Goal: Communication & Community: Answer question/provide support

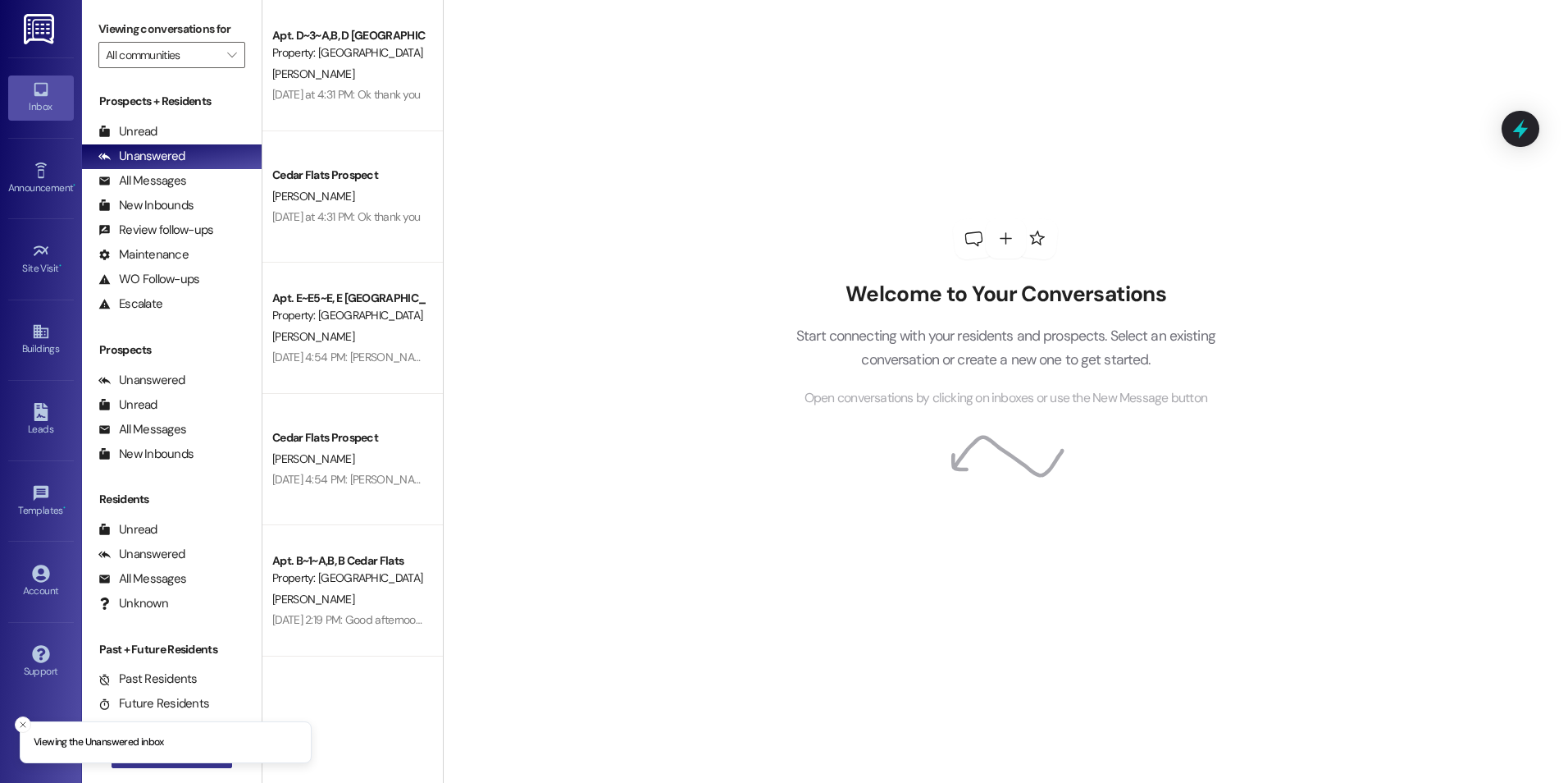
click at [204, 765] on button " New Message" at bounding box center [172, 755] width 121 height 26
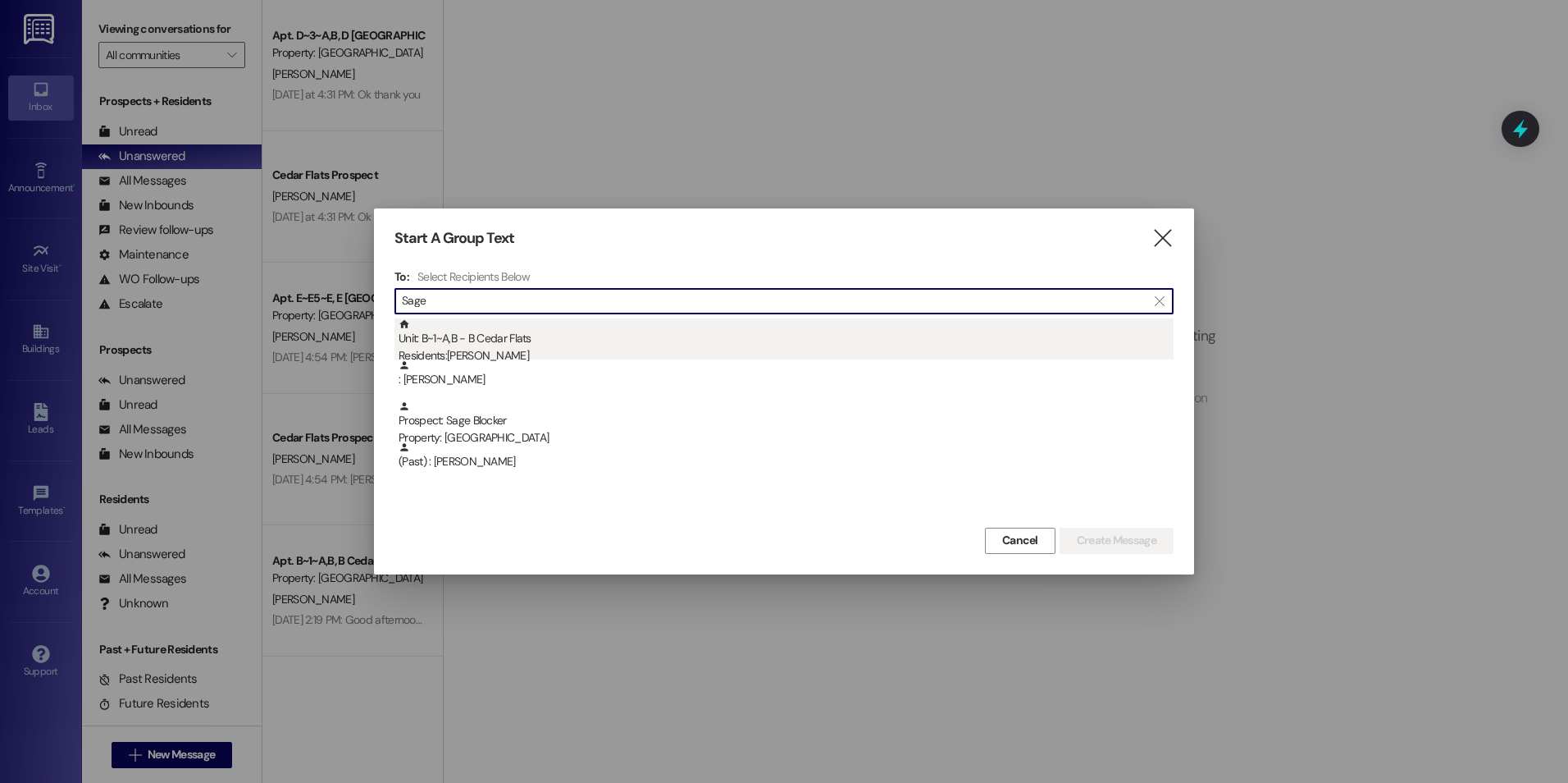
type input "Sage"
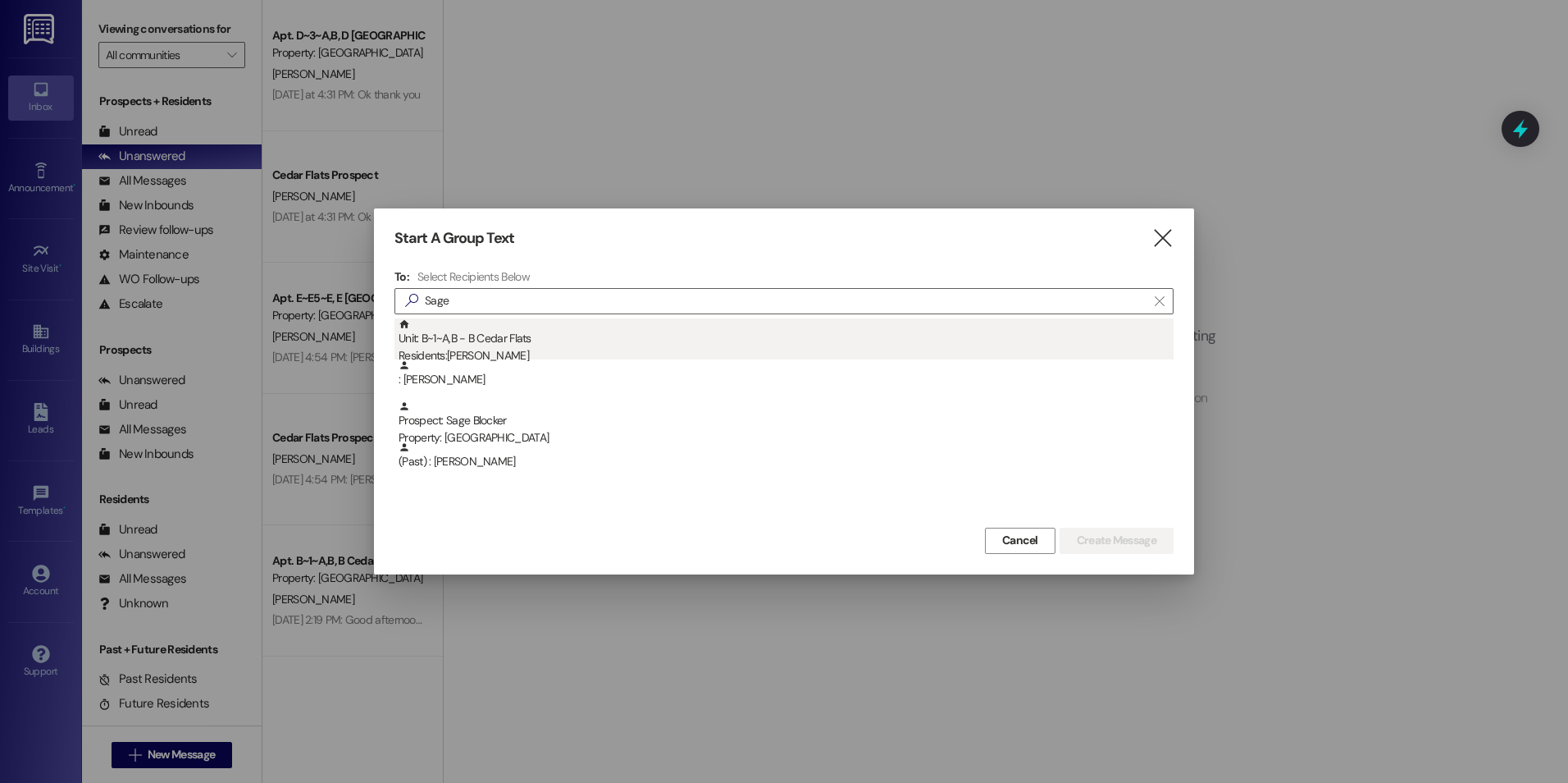
click at [424, 348] on div "Residents: [PERSON_NAME]" at bounding box center [785, 355] width 775 height 18
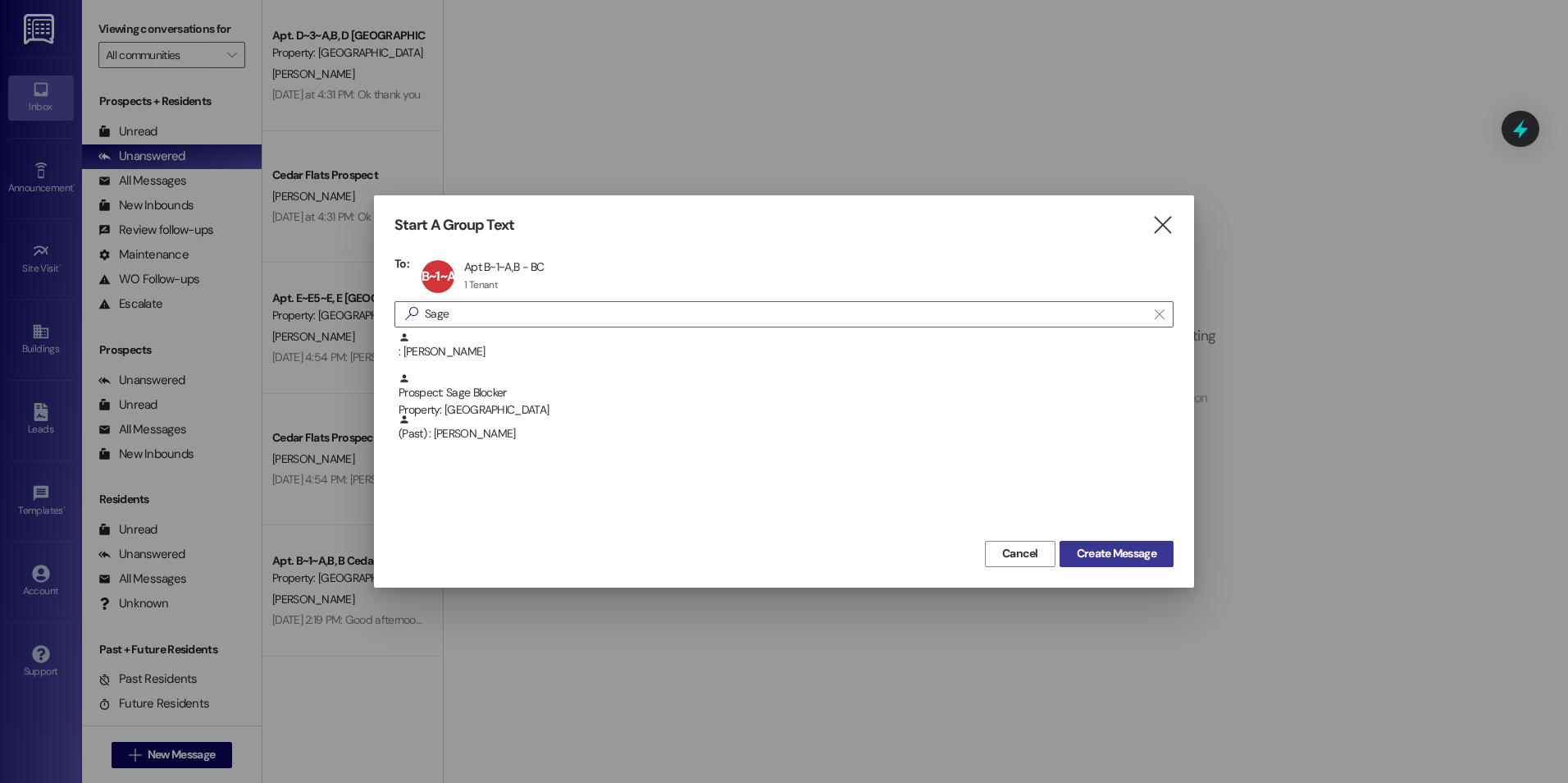
click at [1083, 551] on span "Create Message" at bounding box center [1117, 553] width 79 height 18
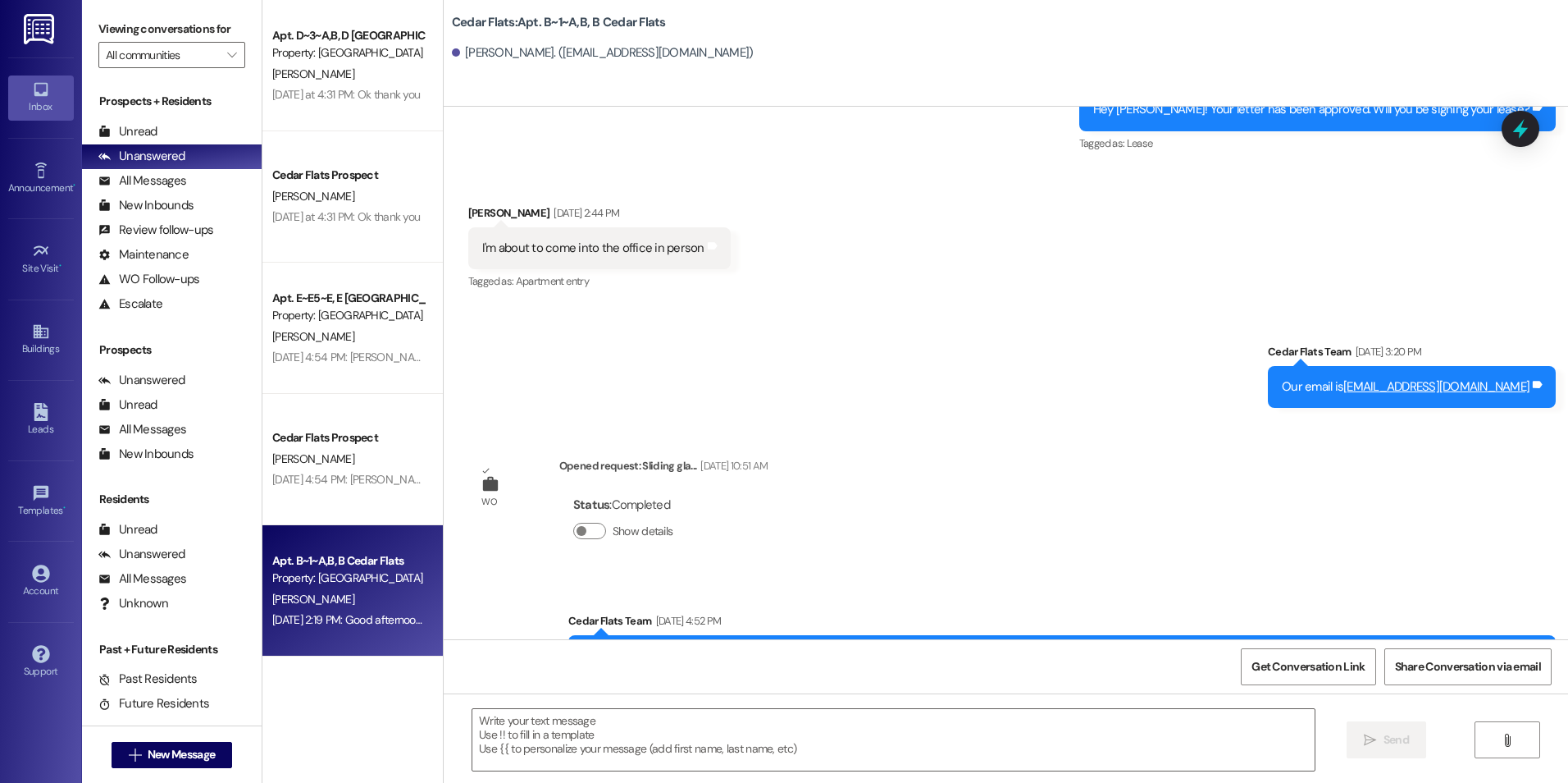
scroll to position [12537, 0]
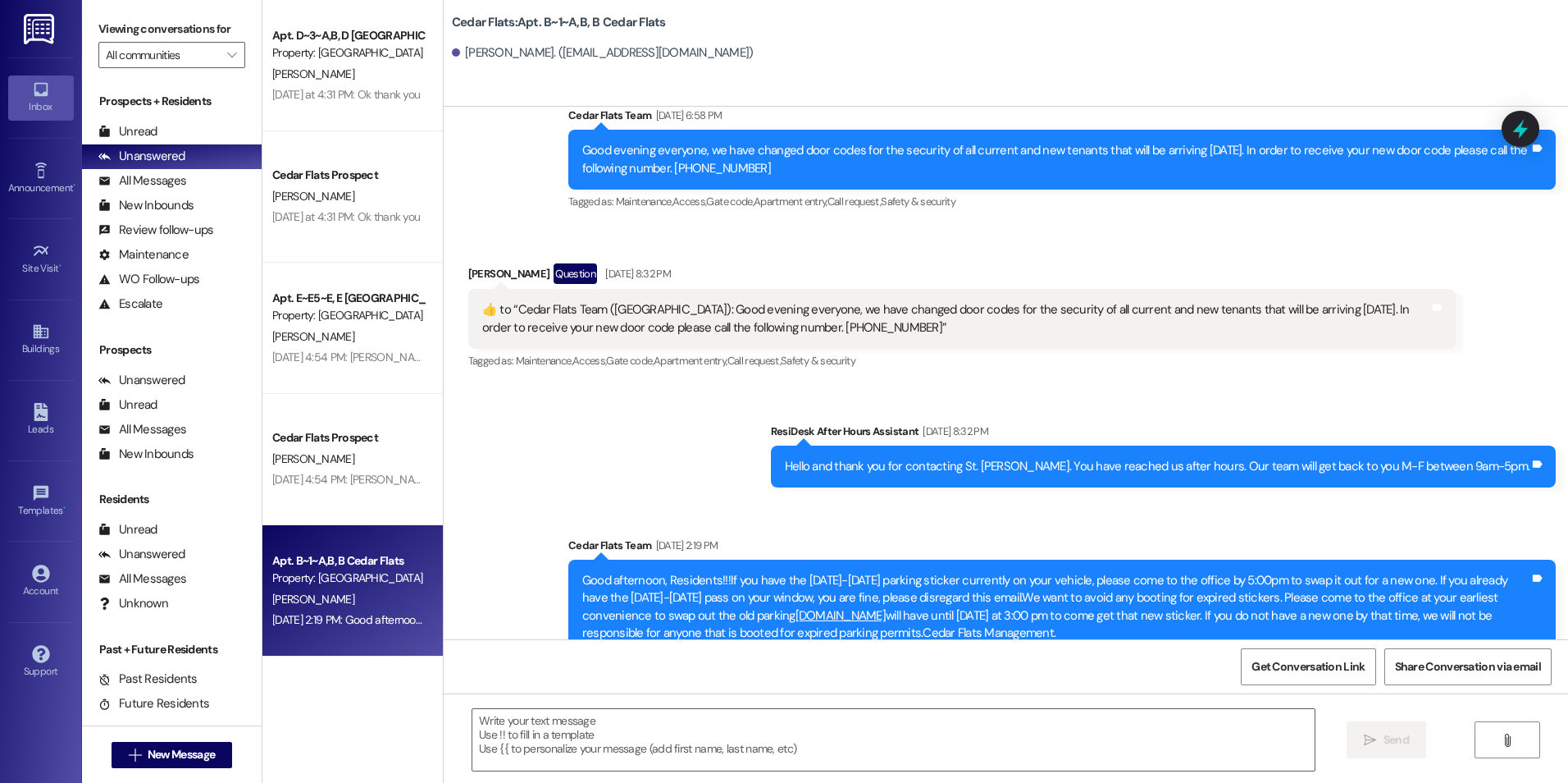
click at [508, 408] on div "Sent via SMS ResiDesk After Hours Assistant [DATE] 8:32 PM Hello and thank you …" at bounding box center [1006, 538] width 1125 height 305
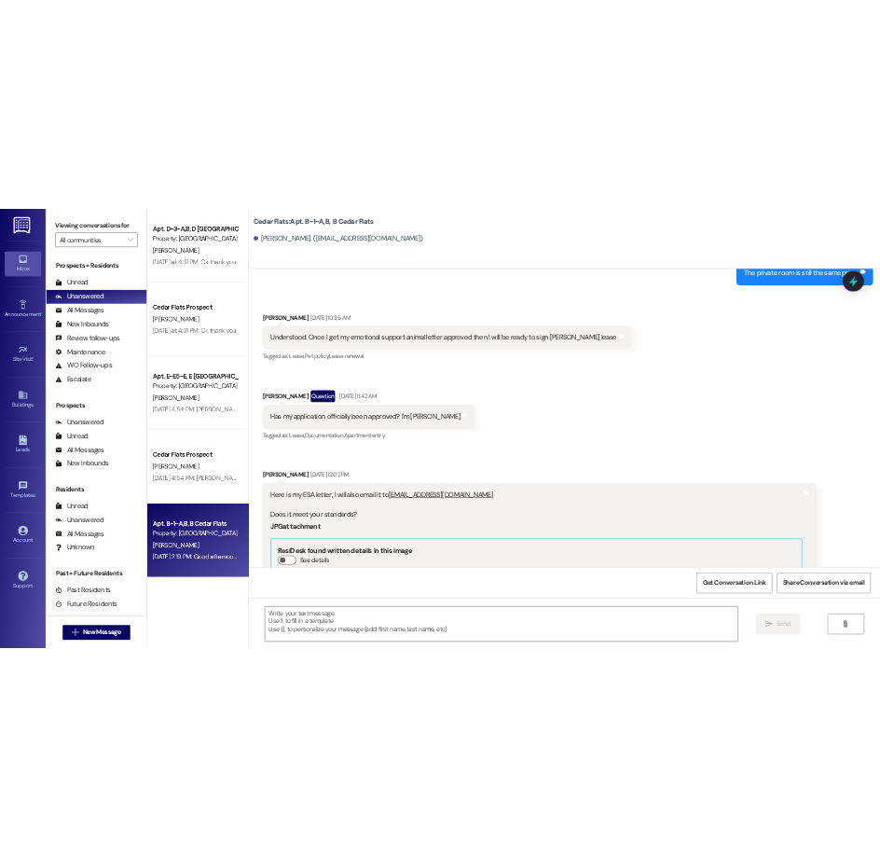
scroll to position [2872, 0]
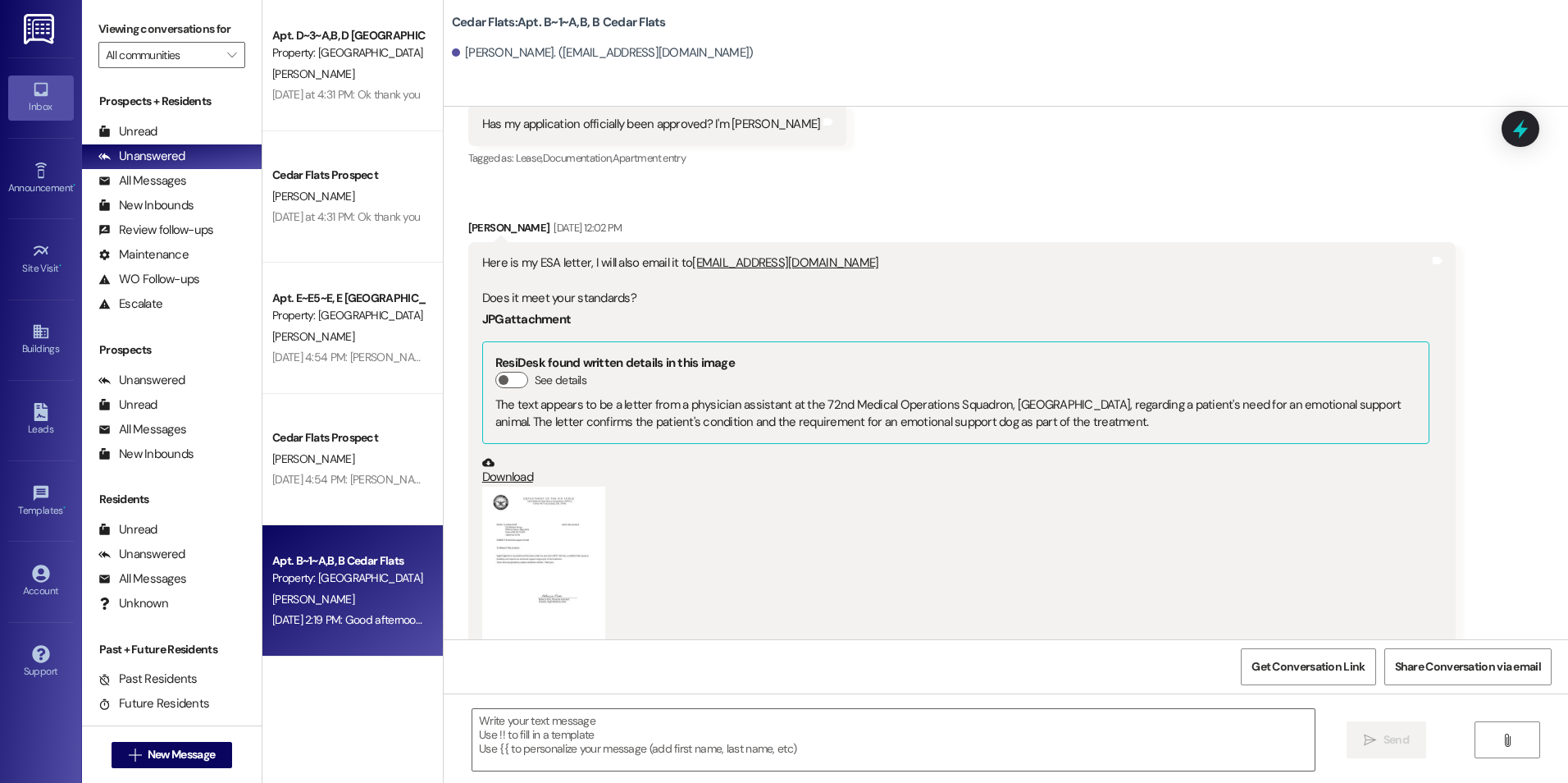
click at [545, 543] on button "Zoom image" at bounding box center [543, 566] width 123 height 159
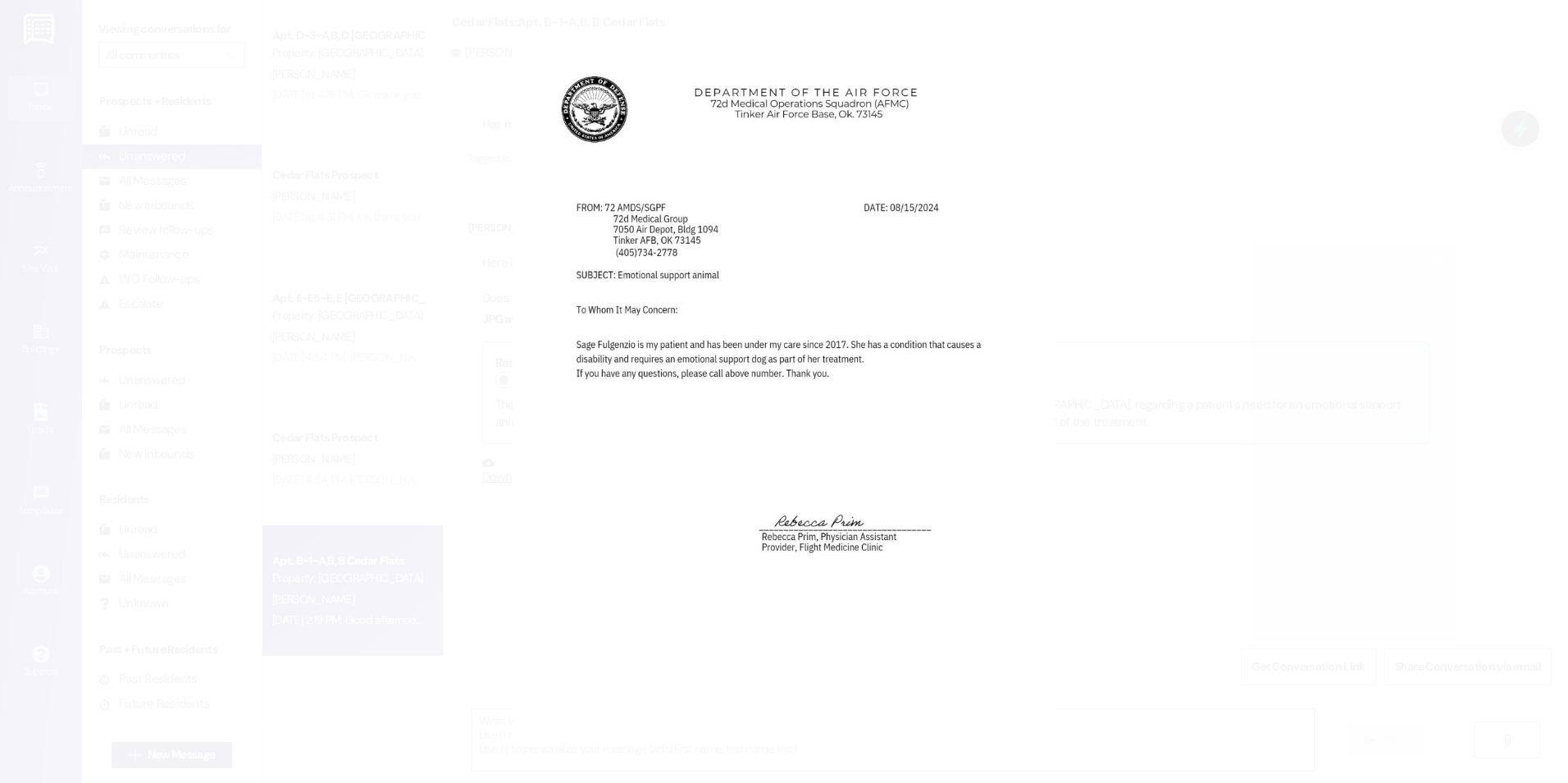
drag, startPoint x: 1484, startPoint y: 104, endPoint x: 1418, endPoint y: 141, distance: 75.7
click at [1483, 104] on button "Unzoom image" at bounding box center [784, 392] width 1568 height 783
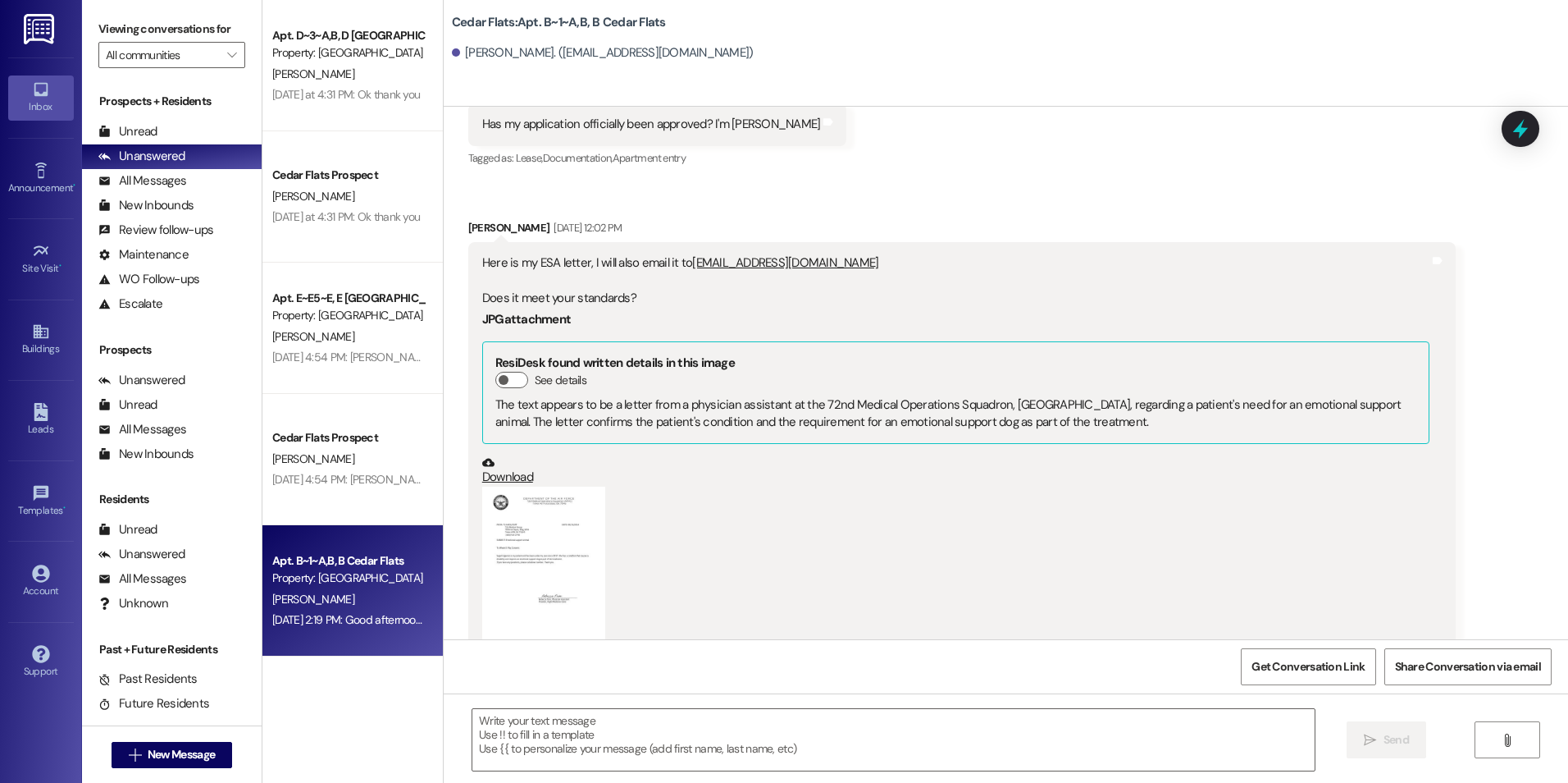
click at [561, 566] on button "Zoom image" at bounding box center [543, 566] width 123 height 159
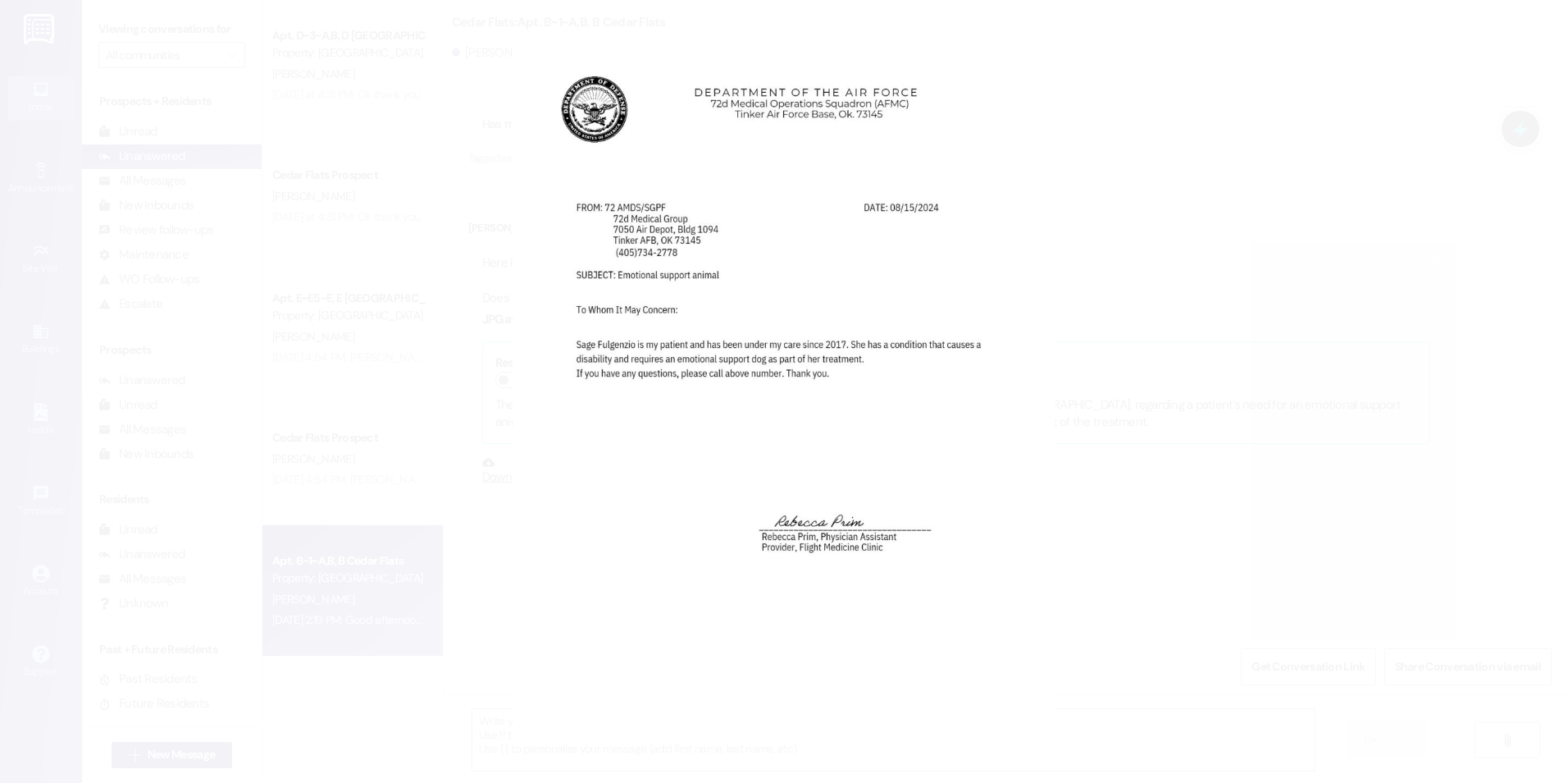
click at [389, 409] on button "Unzoom image" at bounding box center [784, 392] width 1568 height 783
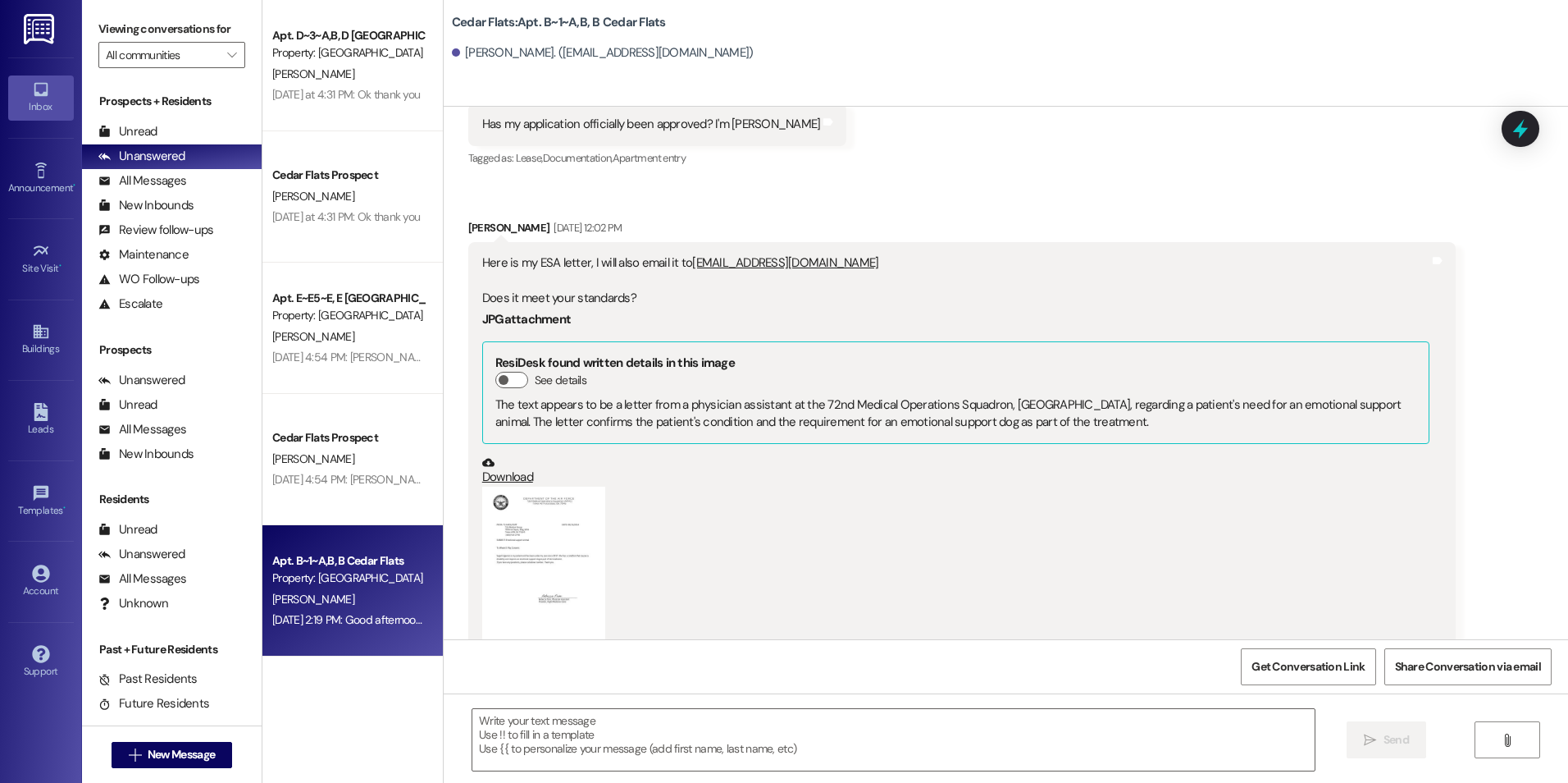
click at [543, 562] on button "Zoom image" at bounding box center [543, 566] width 123 height 159
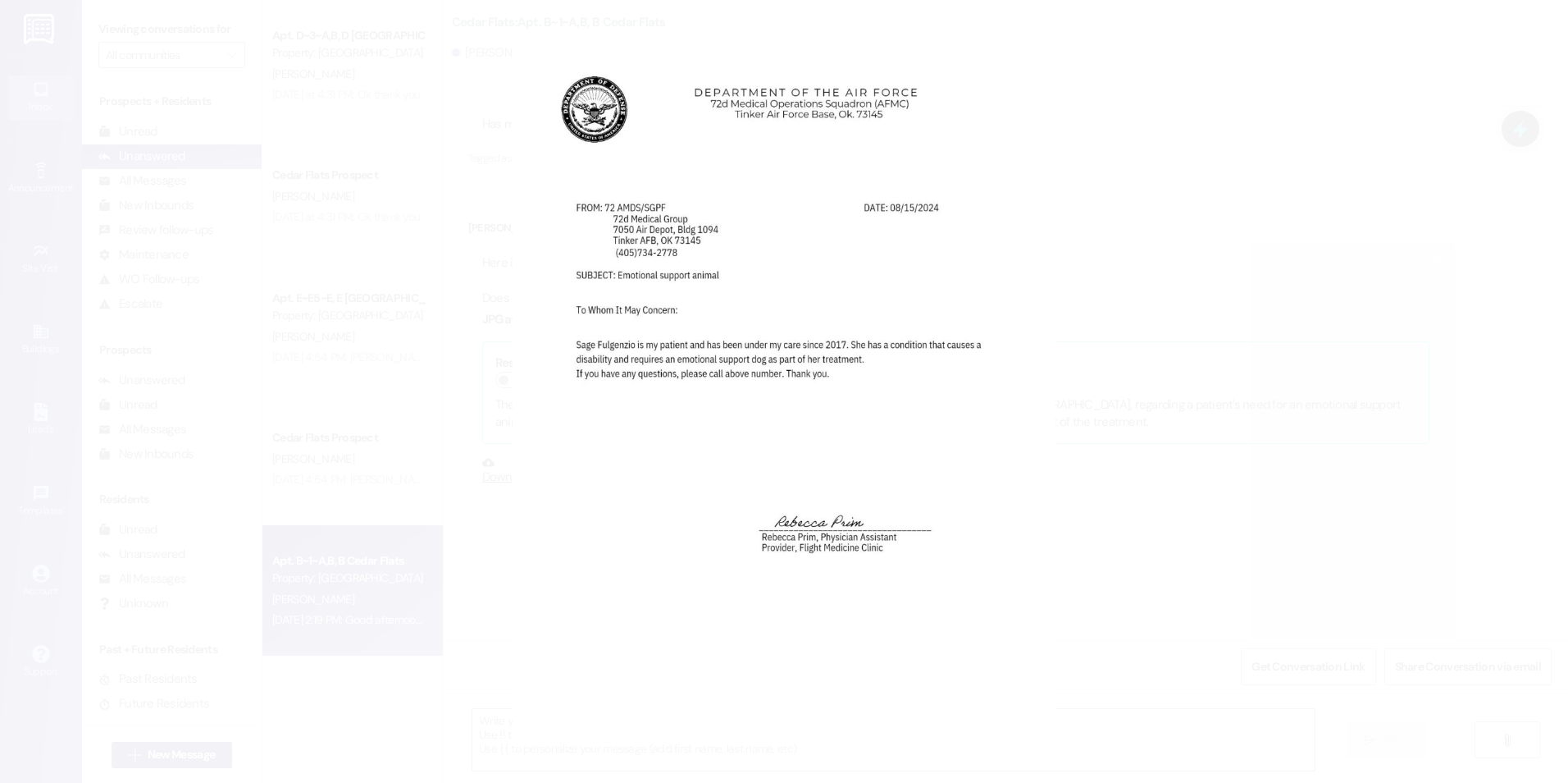
click at [630, 488] on button "Unzoom image" at bounding box center [784, 392] width 1568 height 783
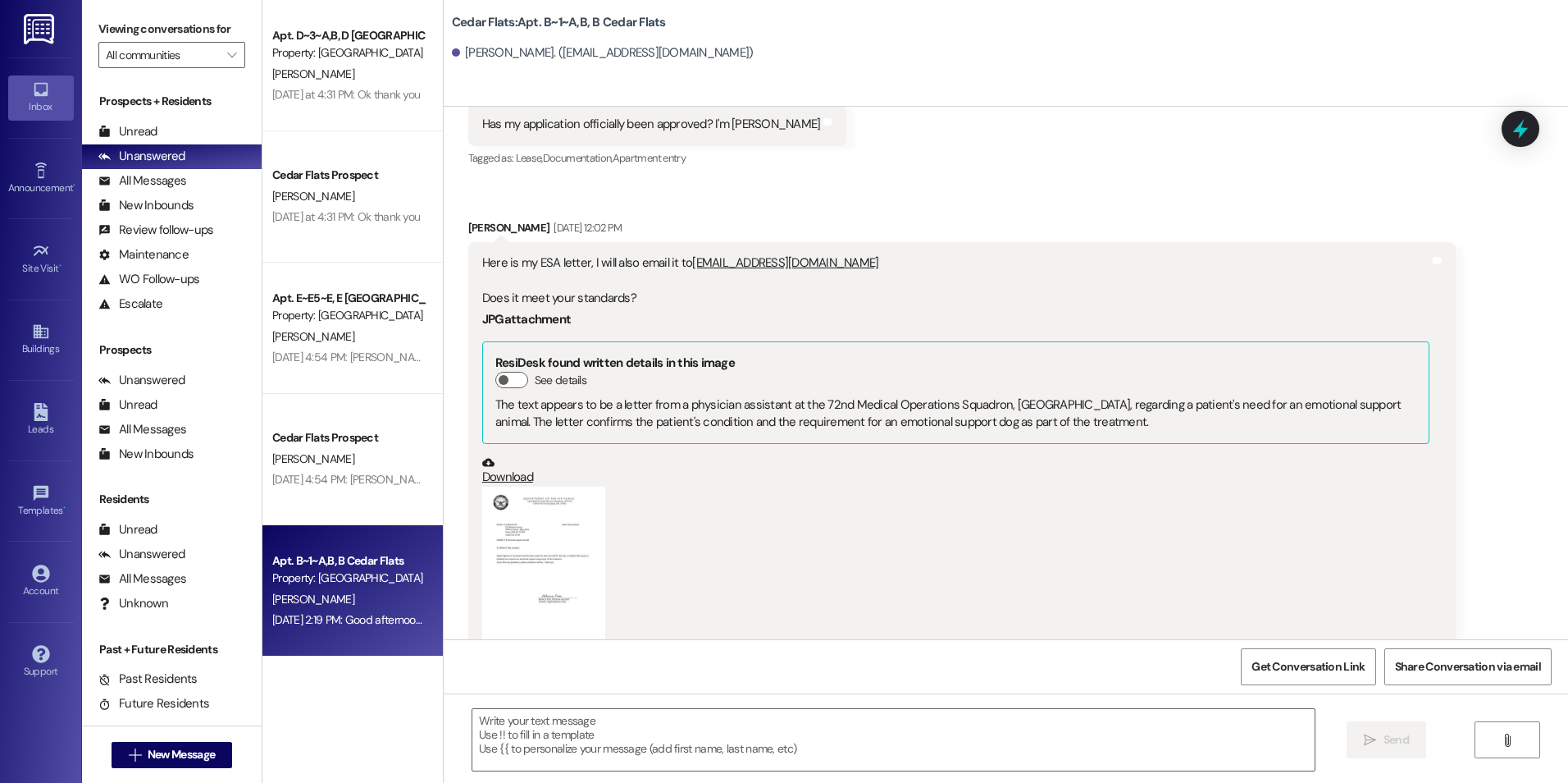
click at [533, 582] on button "Zoom image" at bounding box center [543, 566] width 123 height 159
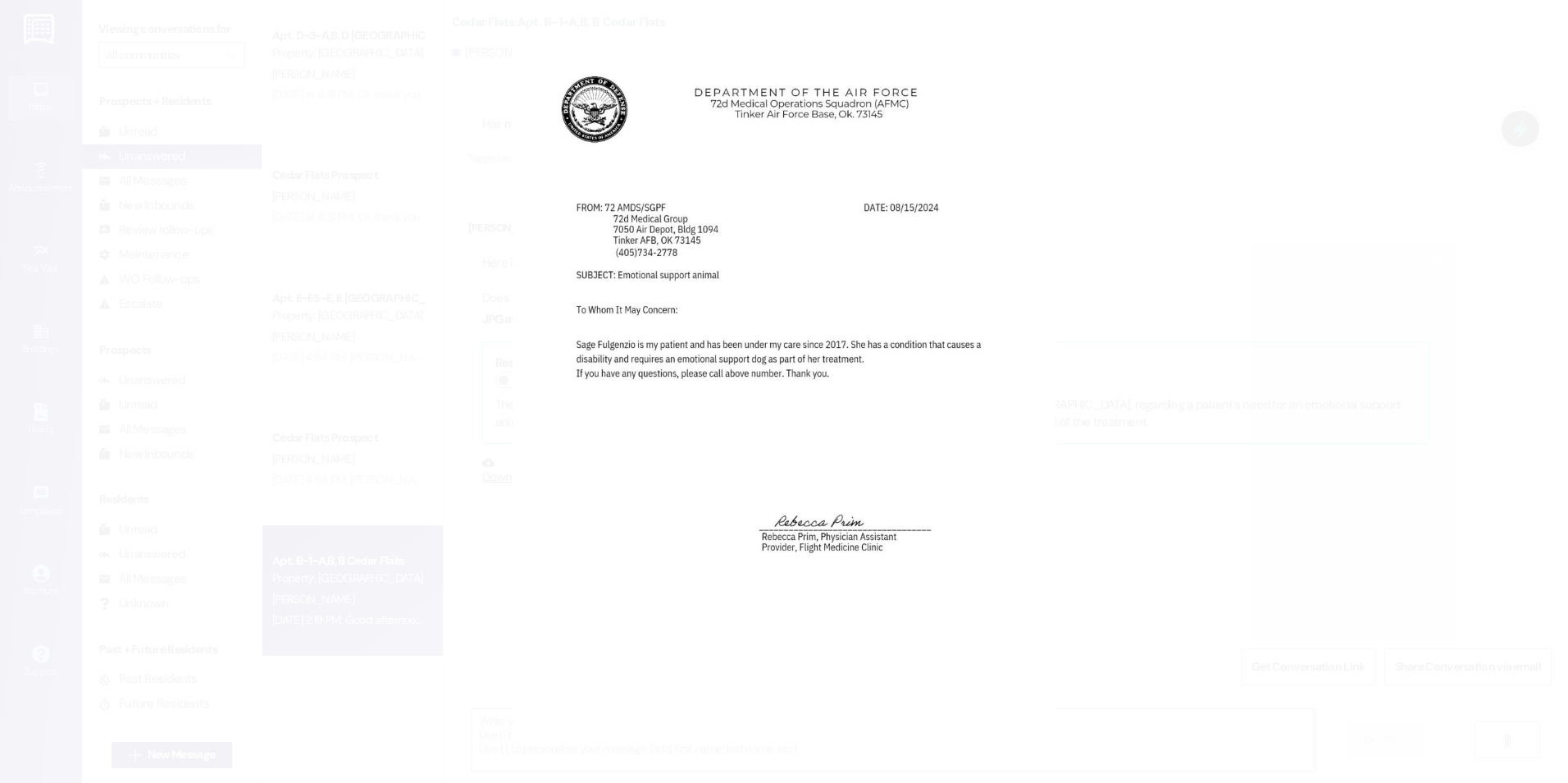
click at [1245, 310] on button "Unzoom image" at bounding box center [784, 392] width 1568 height 783
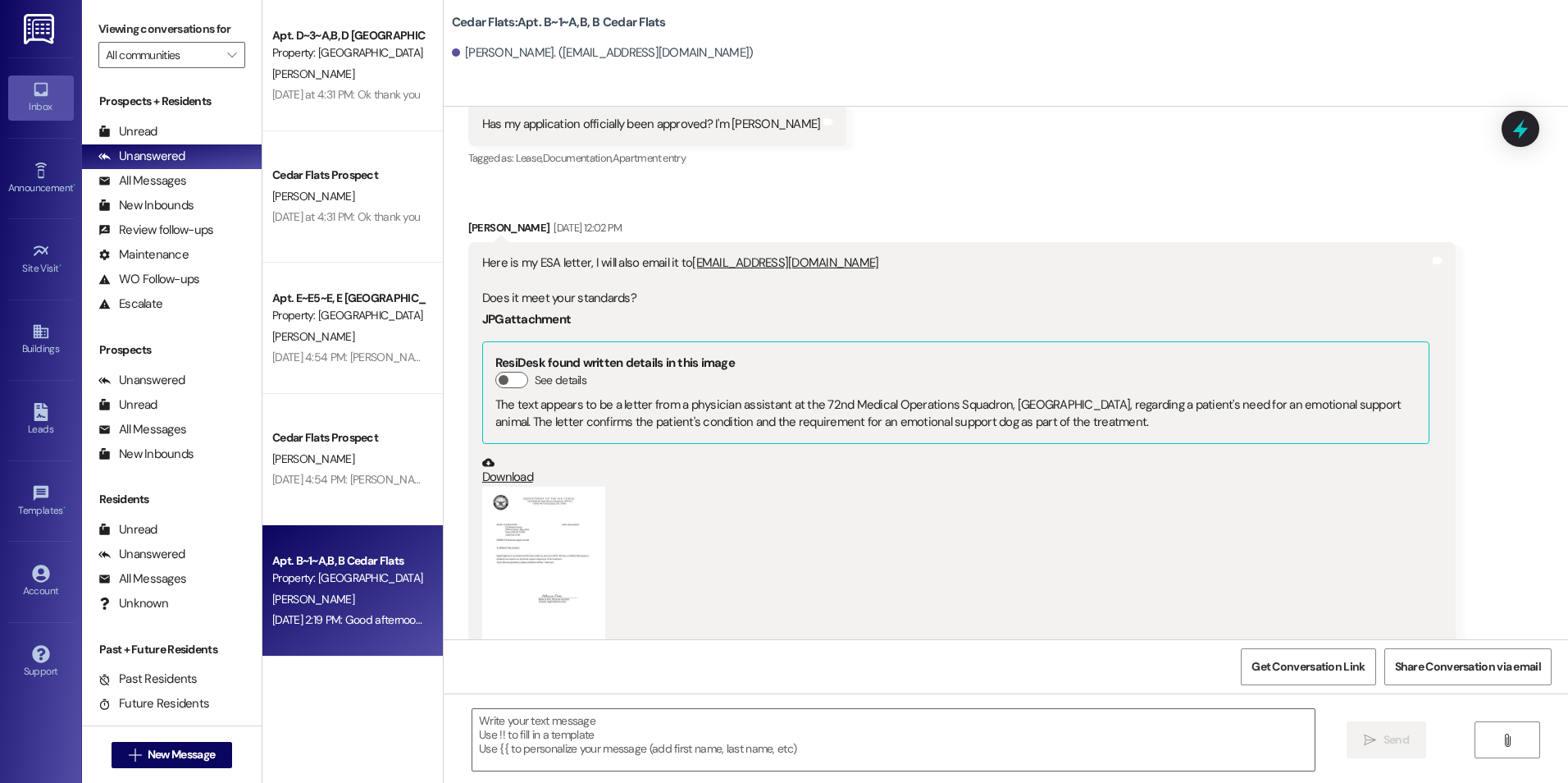
click at [537, 597] on button "Zoom image" at bounding box center [543, 566] width 123 height 159
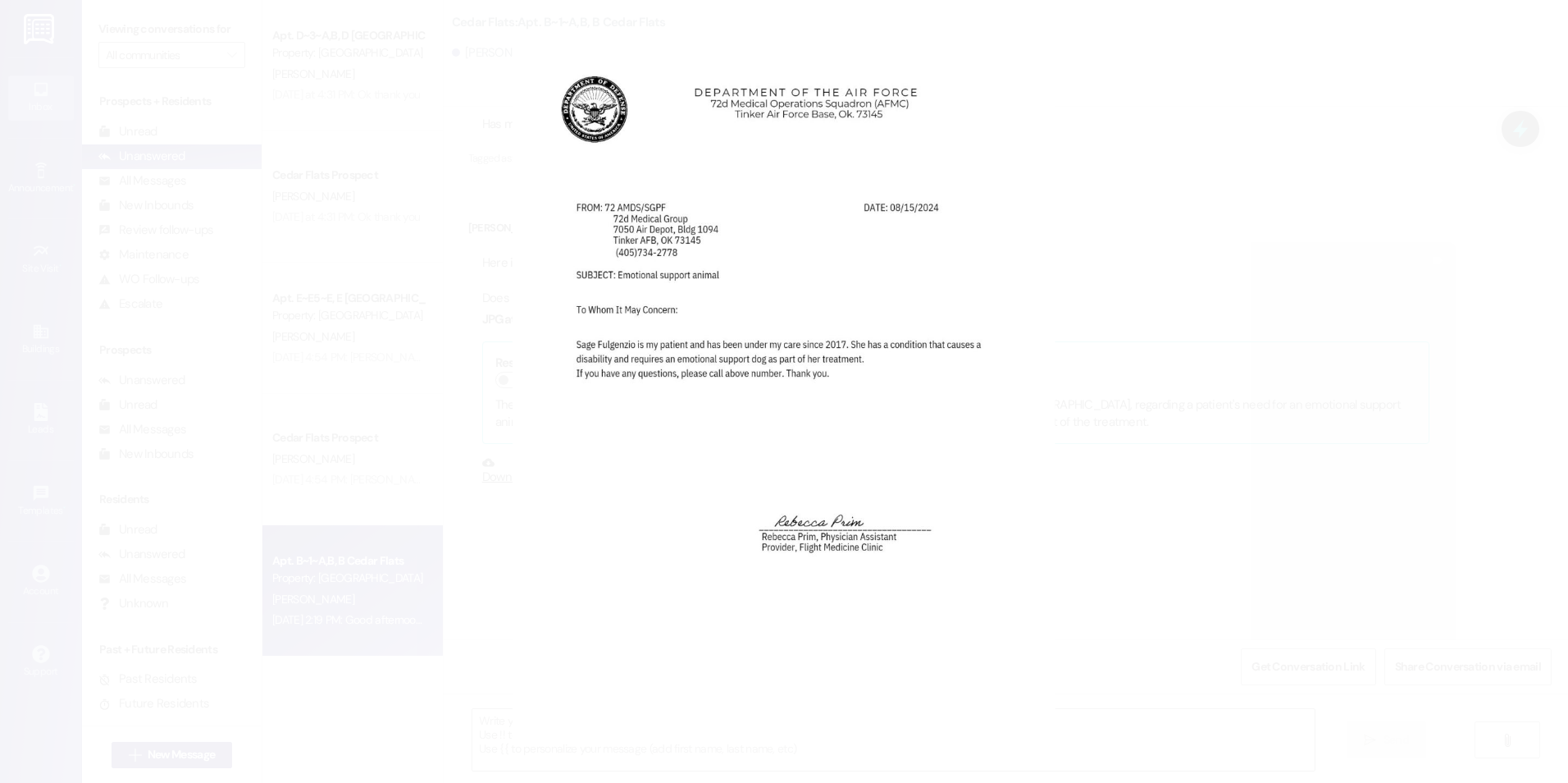
click at [438, 18] on button "Unzoom image" at bounding box center [784, 392] width 1568 height 783
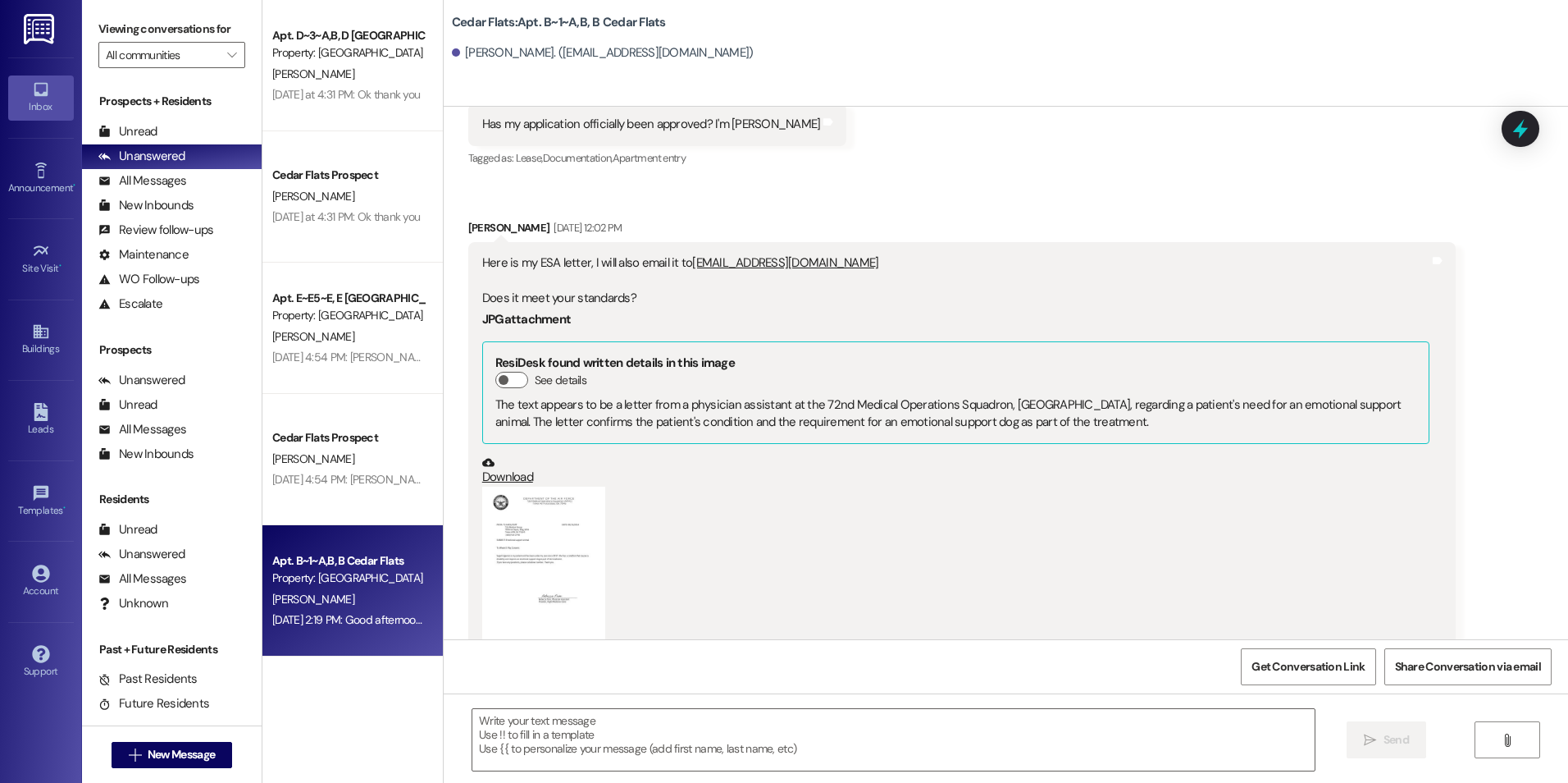
drag, startPoint x: 558, startPoint y: 561, endPoint x: 566, endPoint y: 595, distance: 34.9
click at [566, 595] on button "Zoom image" at bounding box center [543, 566] width 123 height 159
